Goal: Information Seeking & Learning: Learn about a topic

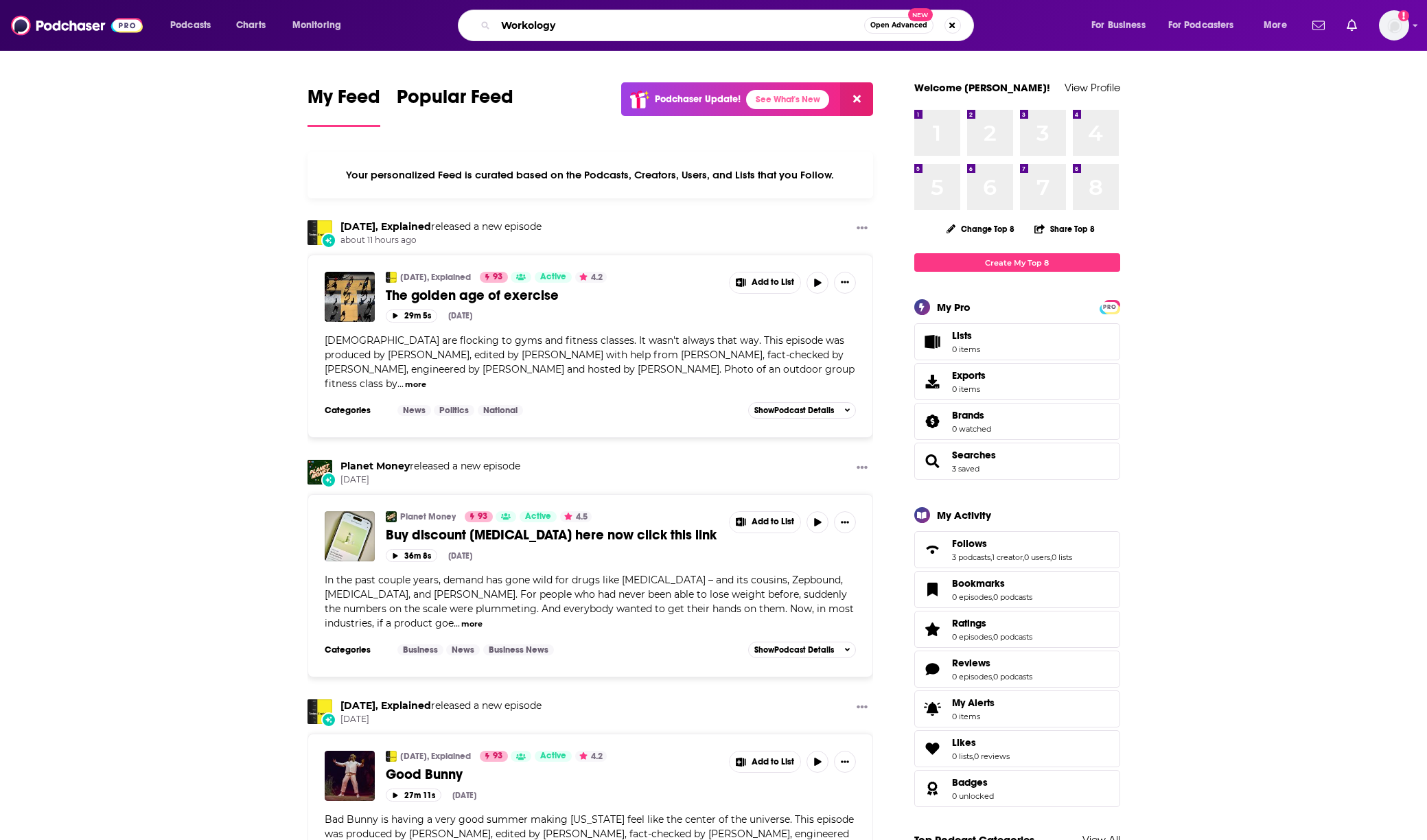
type input "Workology"
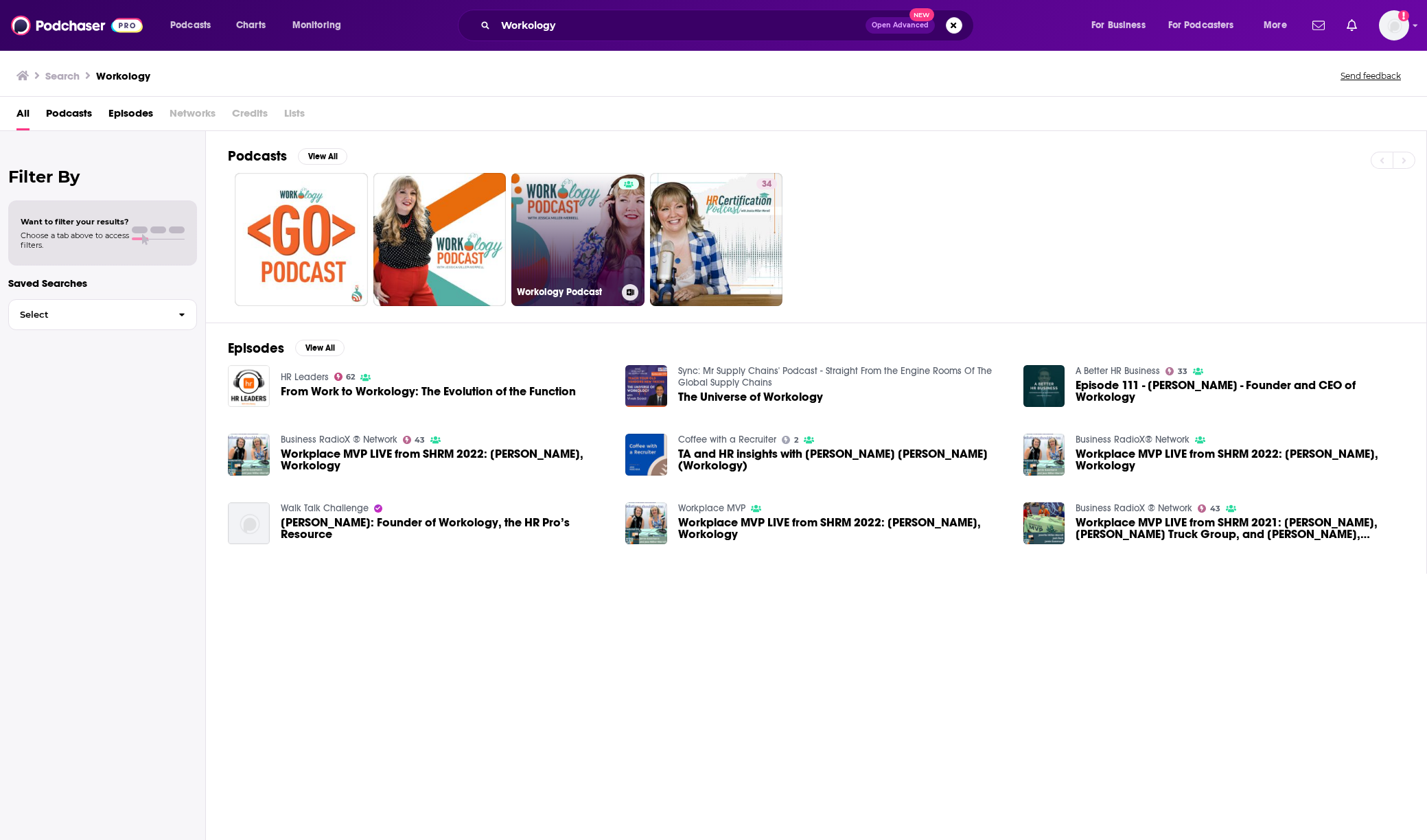
click at [607, 209] on link "Workology Podcast" at bounding box center [578, 239] width 133 height 133
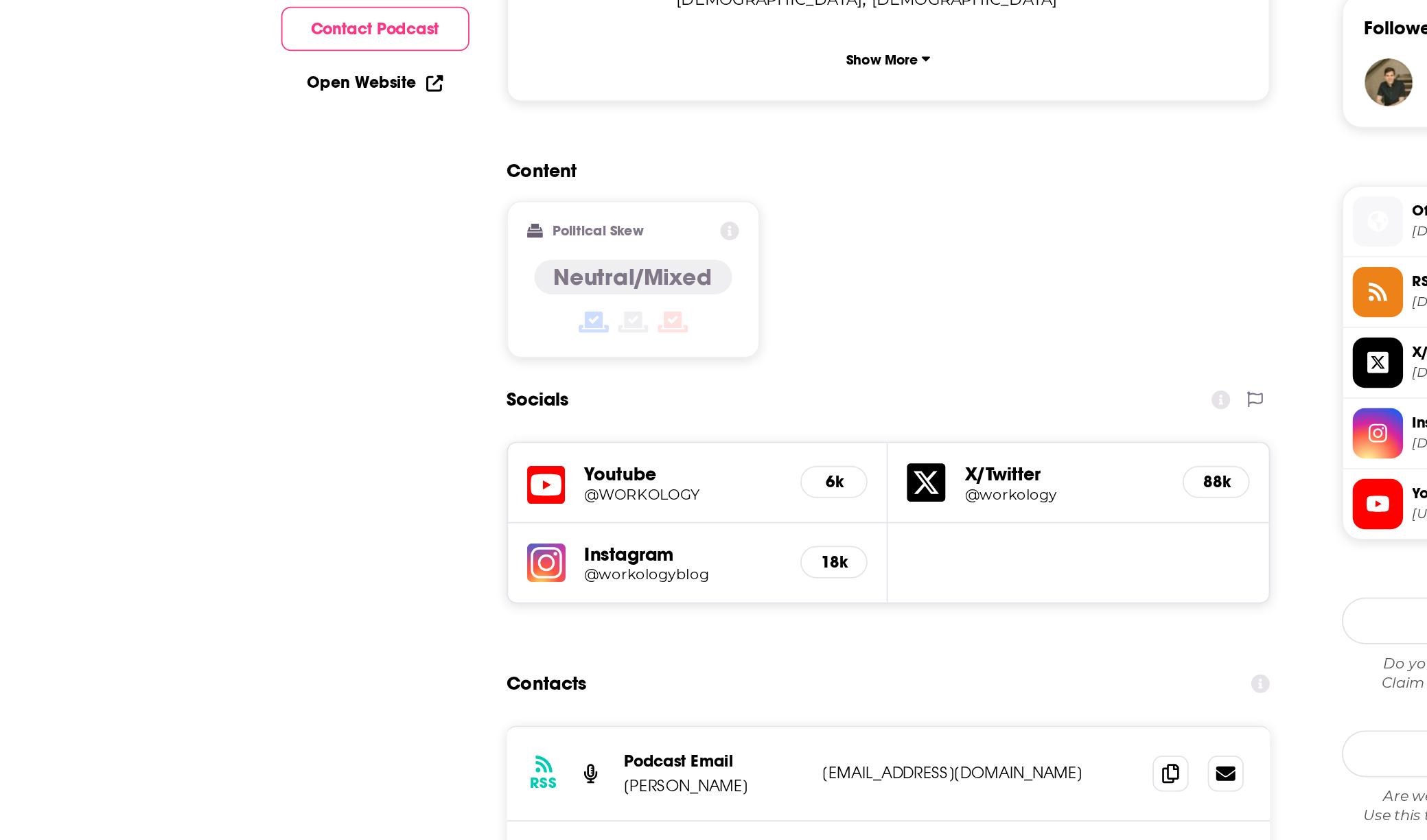
scroll to position [710, 0]
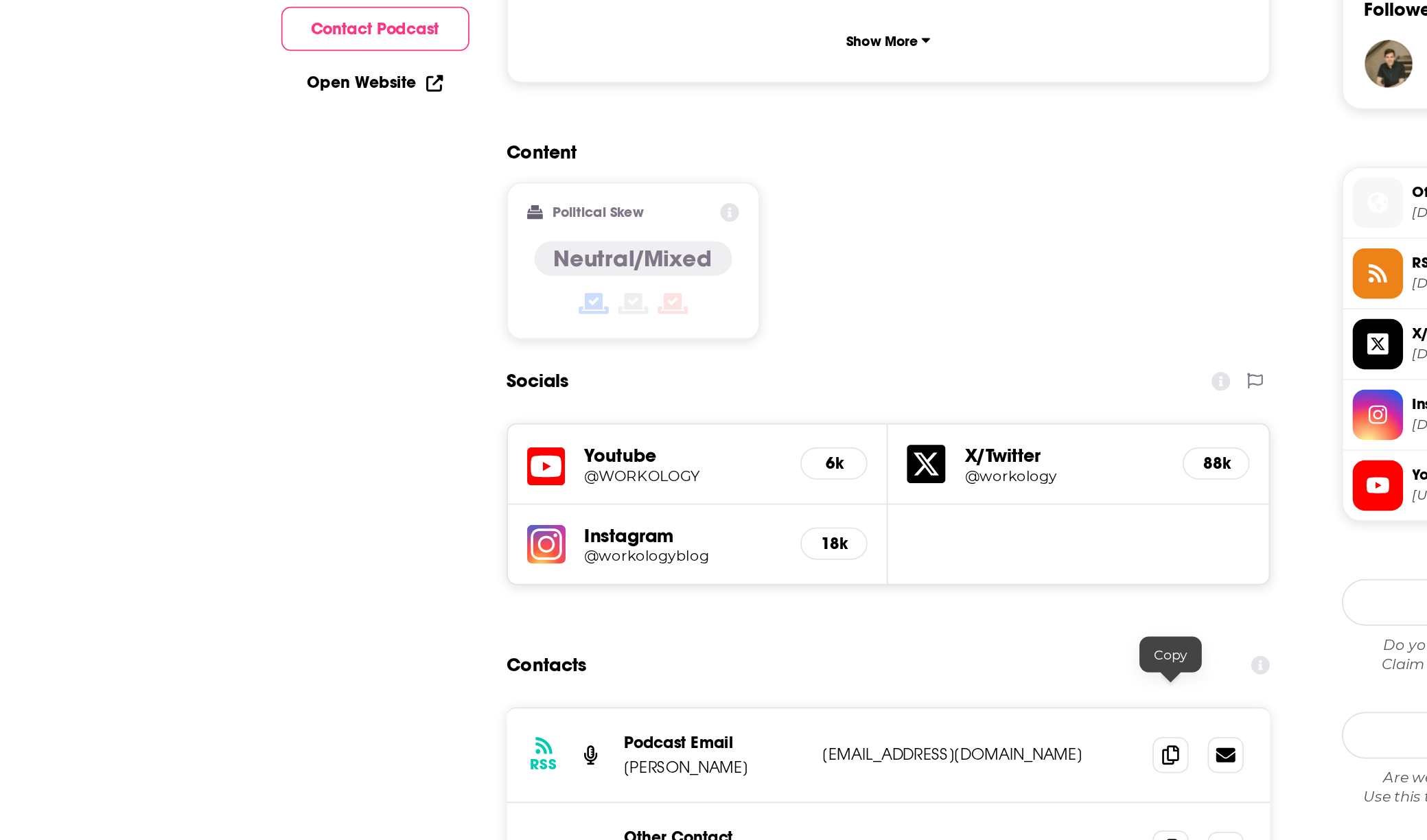
click at [816, 839] on icon at bounding box center [815, 845] width 10 height 11
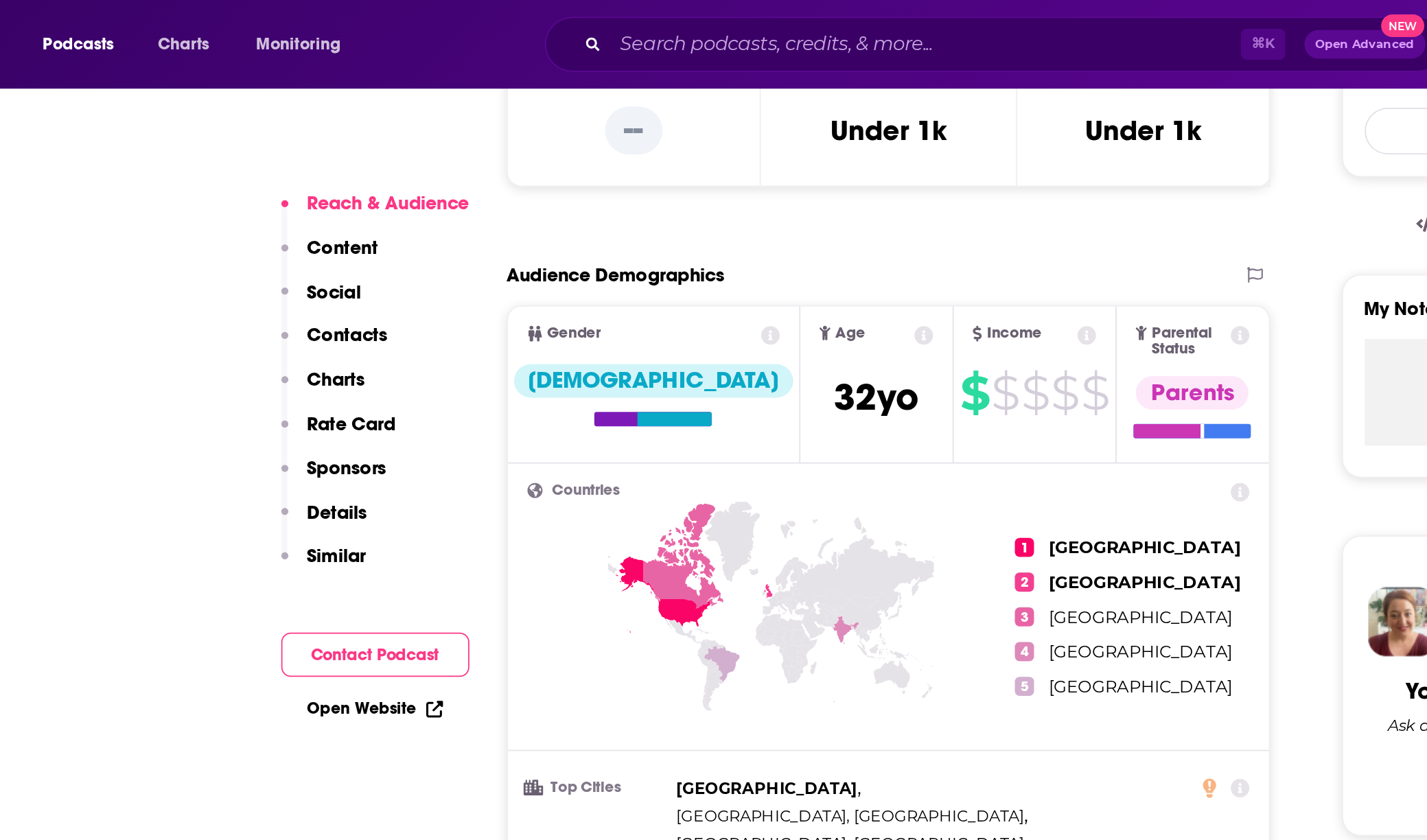
scroll to position [254, 0]
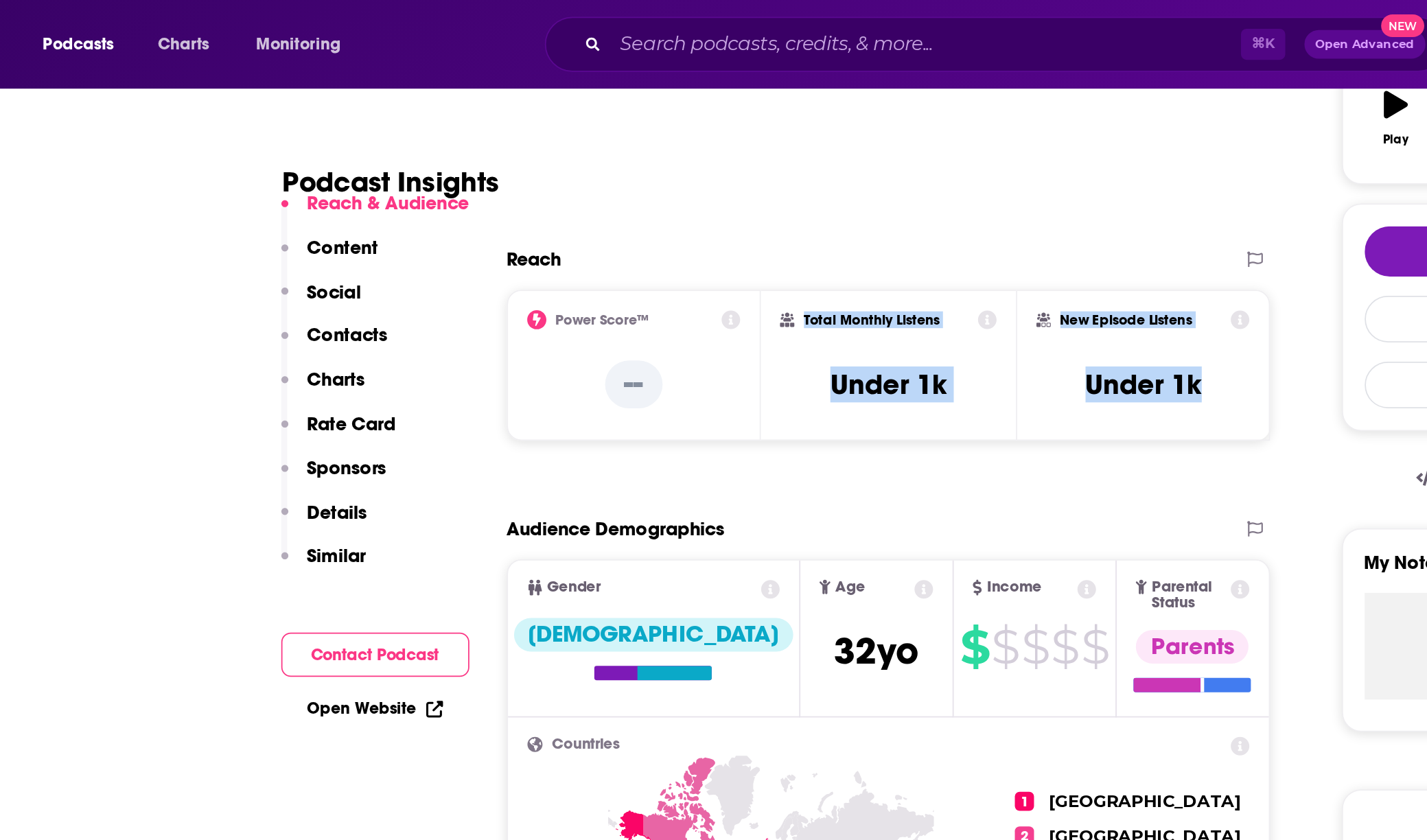
drag, startPoint x: 588, startPoint y: 180, endPoint x: 856, endPoint y: 224, distance: 271.6
click at [856, 224] on div "Power Score™ -- Total Monthly Listens Under 1k New Episode Listens Under 1k" at bounding box center [655, 209] width 438 height 87
copy div "Total Monthly Listens Under 1k New Episode Listens Under 1k"
